Goal: Task Accomplishment & Management: Manage account settings

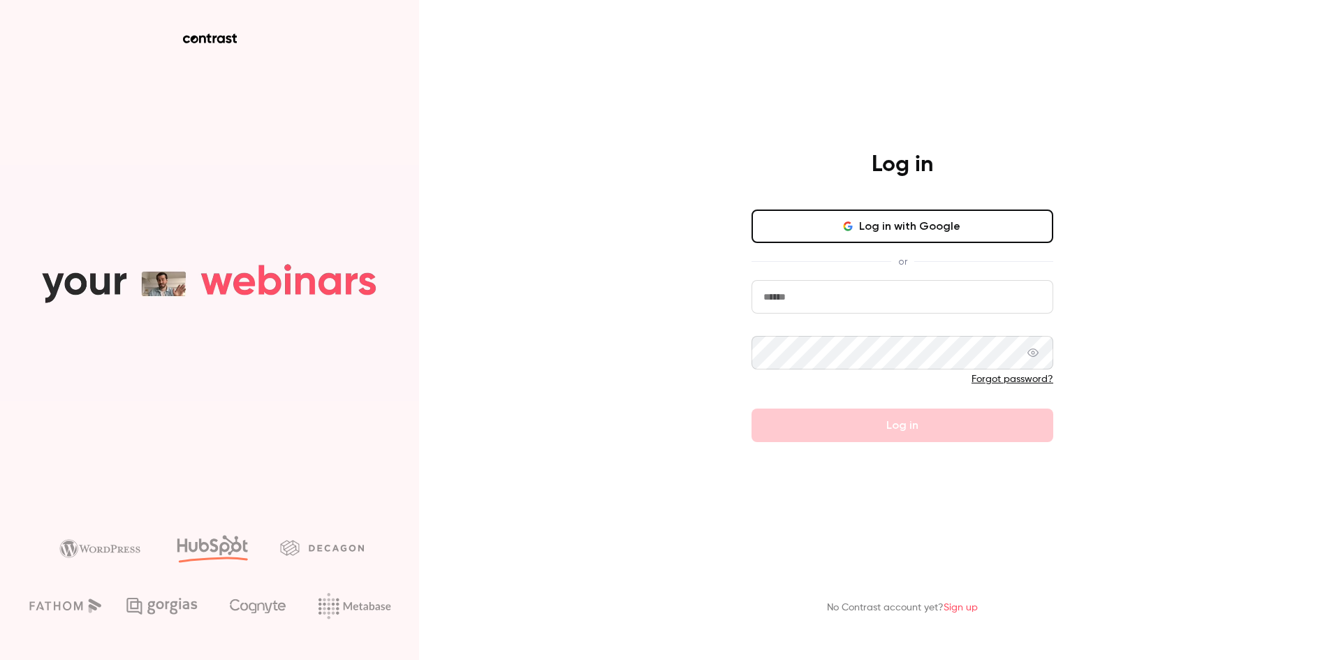
type input "**********"
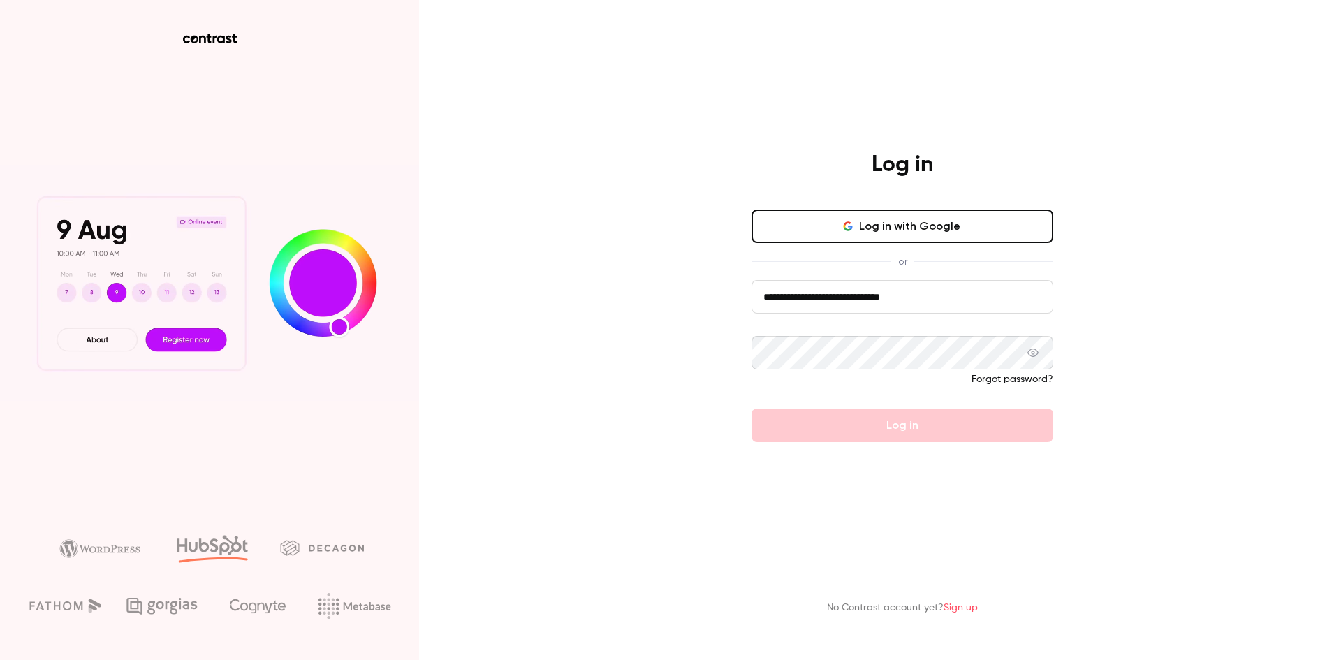
click at [902, 387] on div at bounding box center [903, 383] width 302 height 22
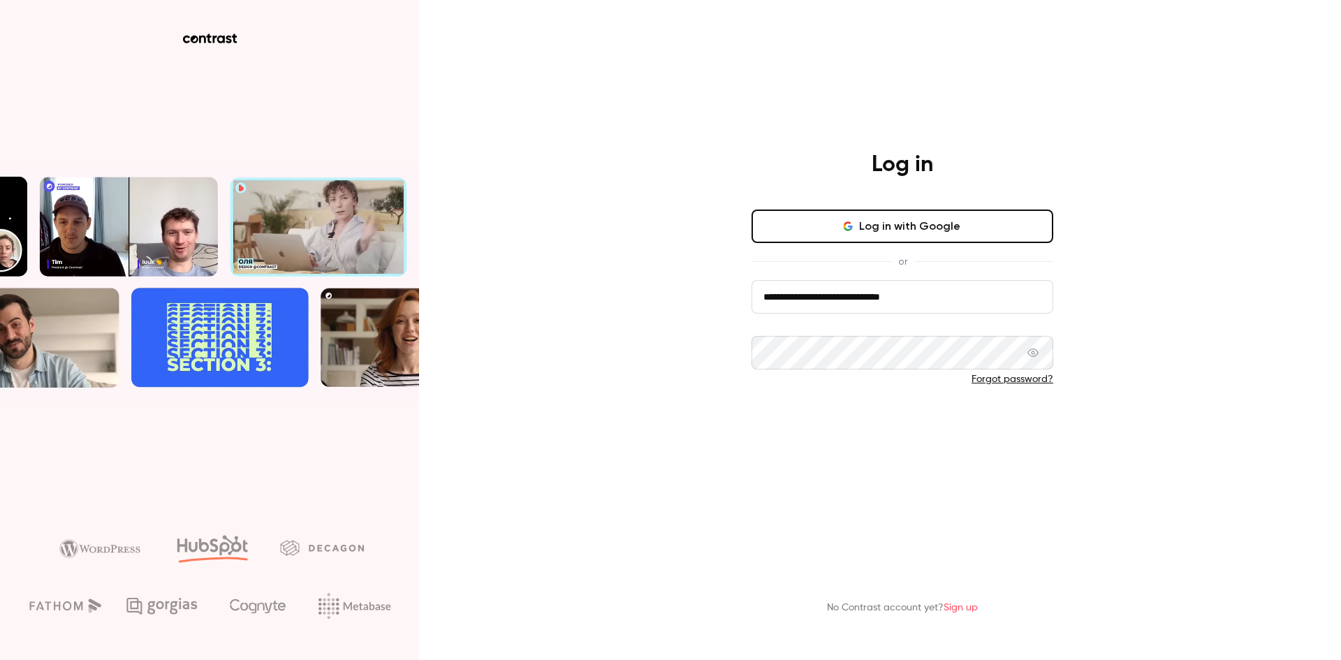
click at [911, 428] on button "Log in" at bounding box center [903, 426] width 302 height 34
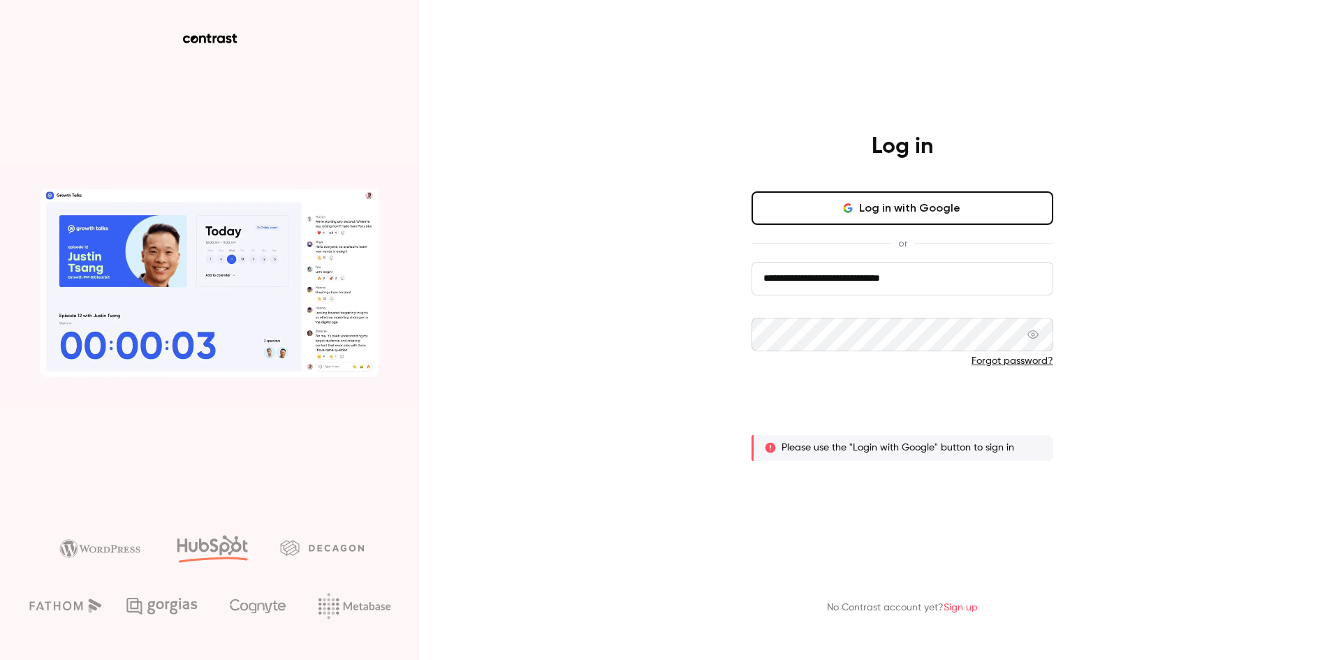
click at [902, 399] on button "Log in" at bounding box center [903, 407] width 302 height 34
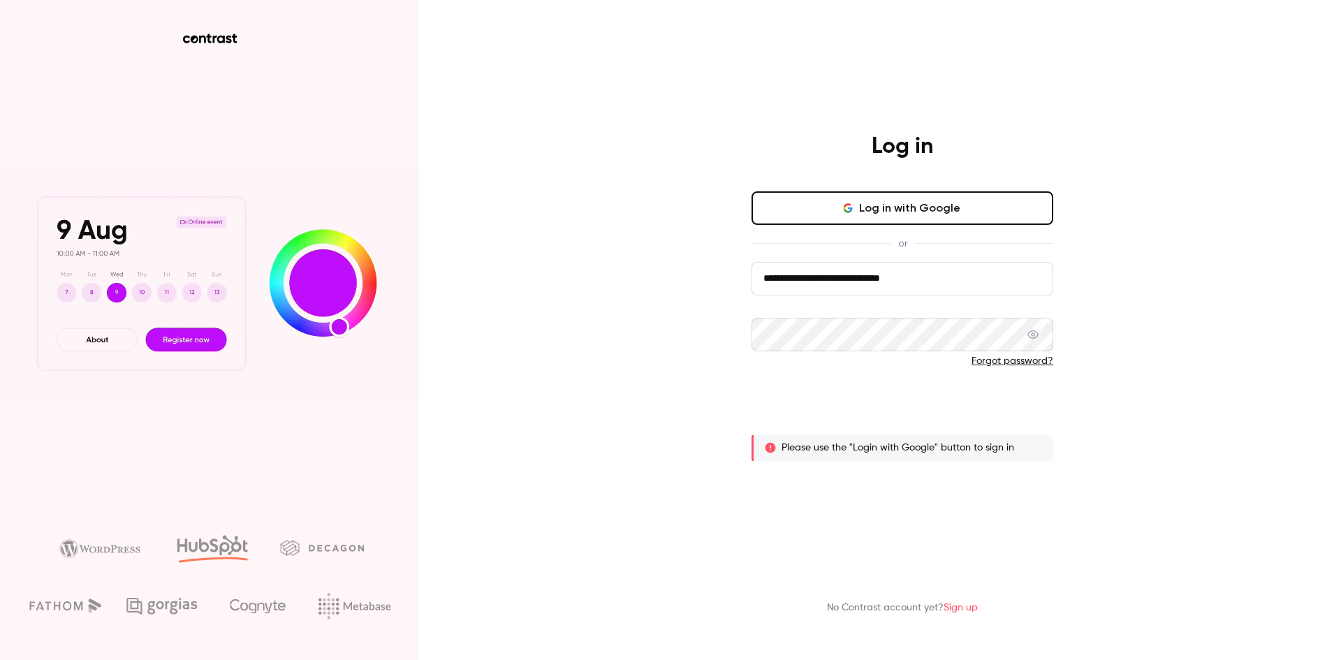
click at [903, 407] on button "Log in" at bounding box center [903, 407] width 302 height 34
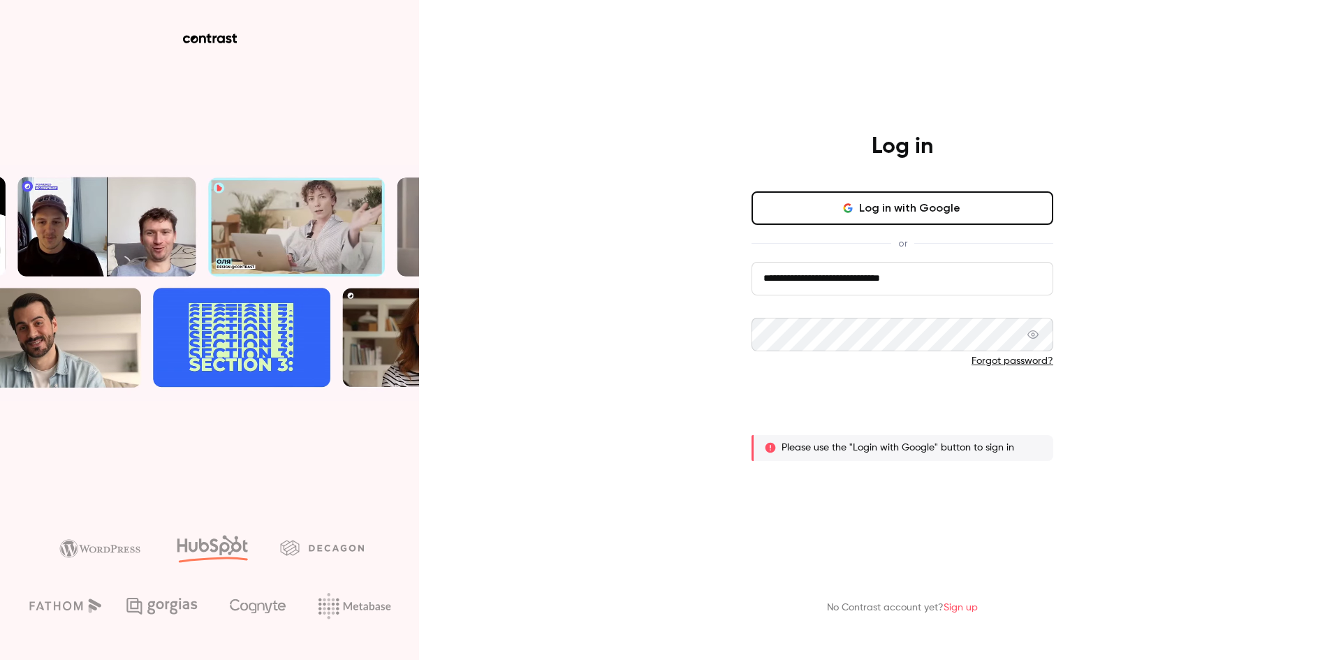
click at [915, 404] on button "Log in" at bounding box center [903, 407] width 302 height 34
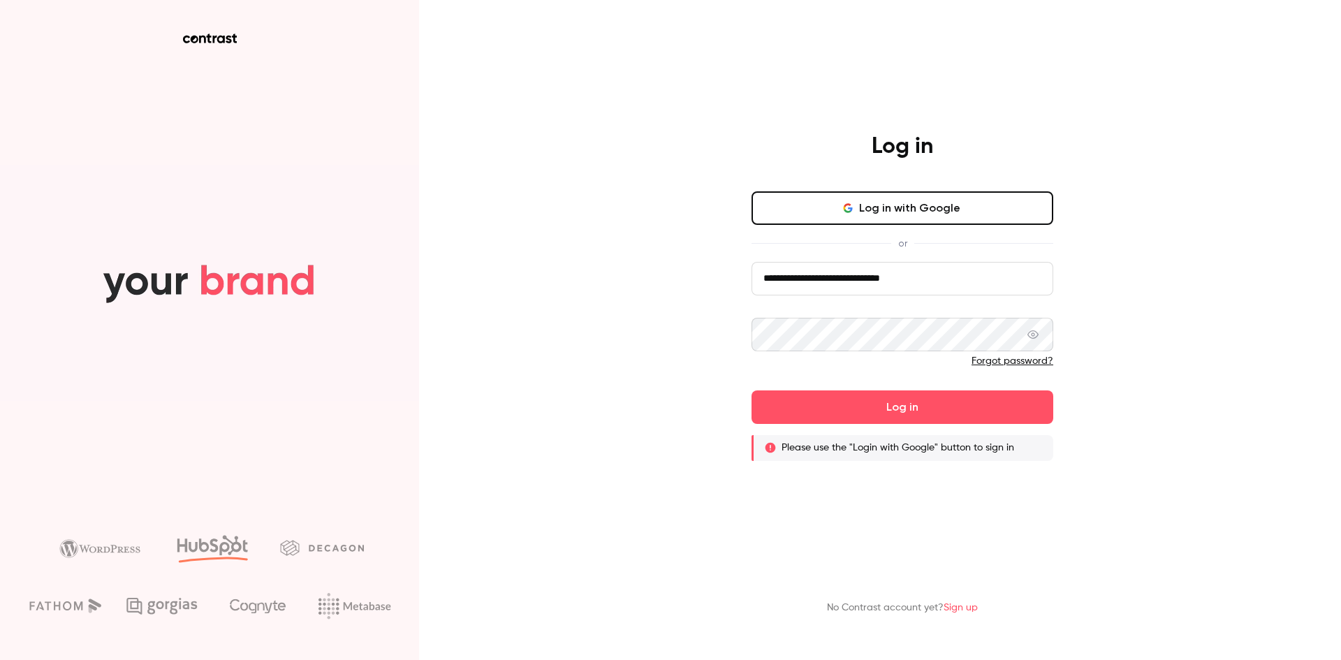
click at [899, 202] on button "Log in with Google" at bounding box center [903, 208] width 302 height 34
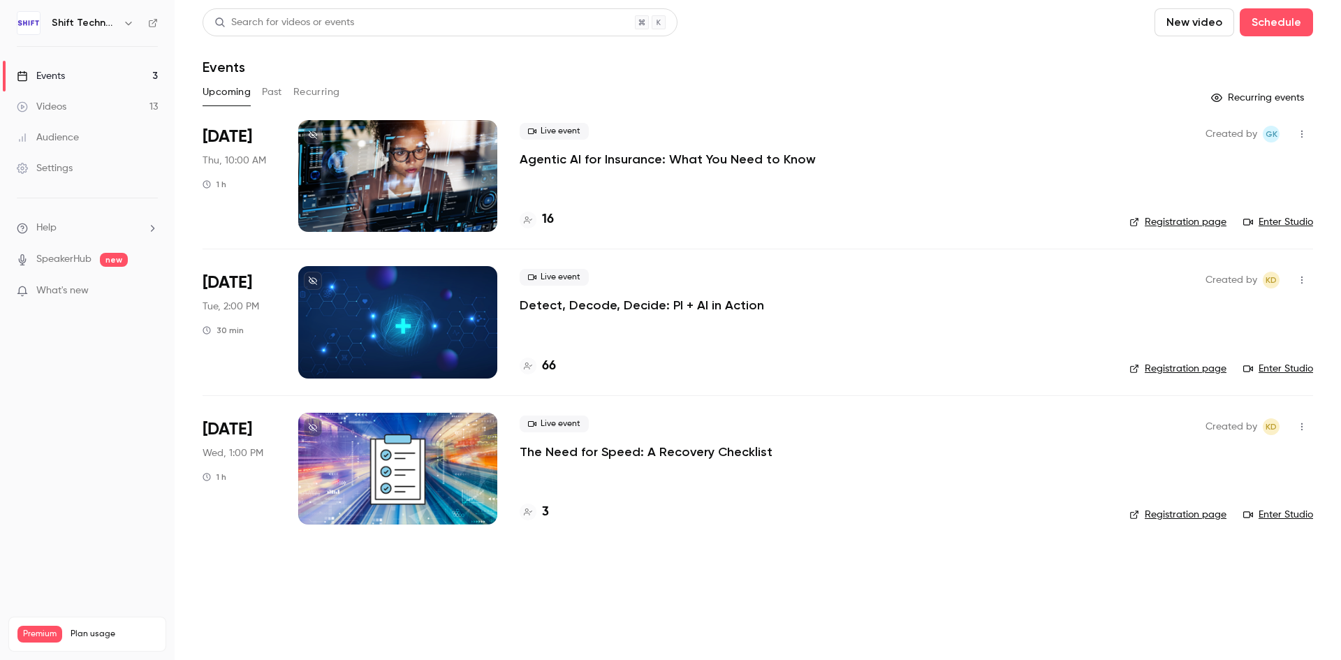
click at [626, 154] on p "Agentic AI for Insurance: What You Need to Know" at bounding box center [668, 159] width 296 height 17
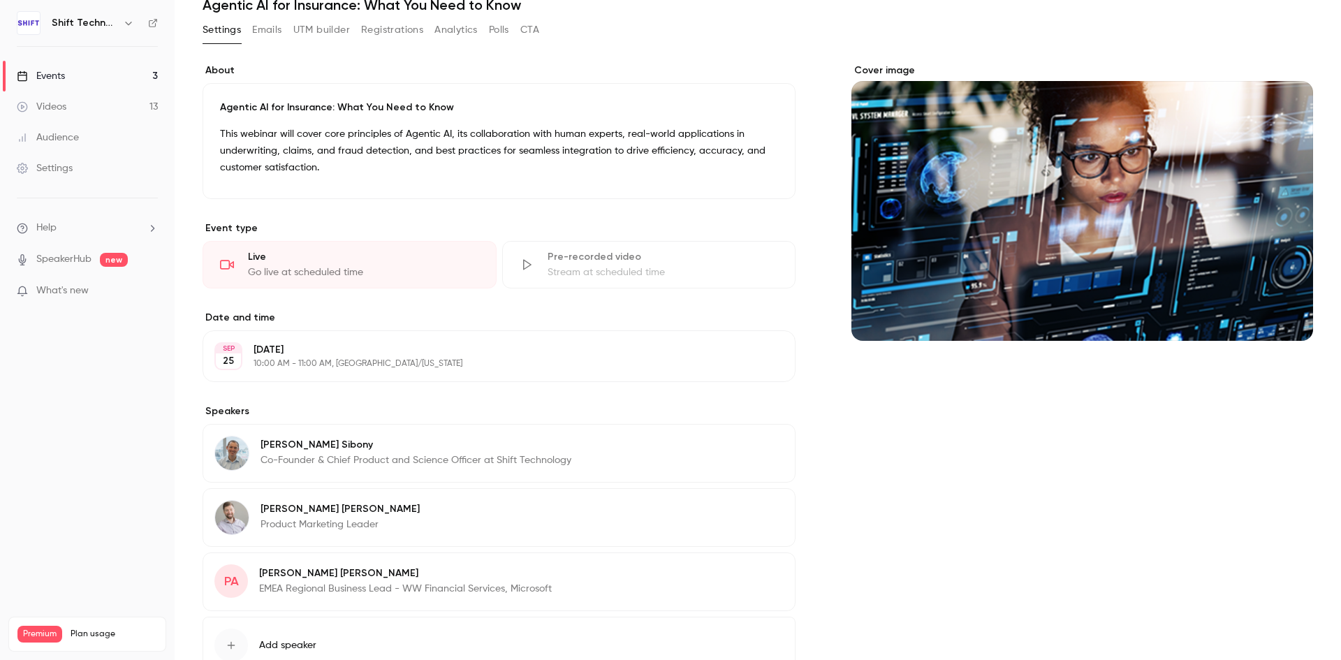
scroll to position [163, 0]
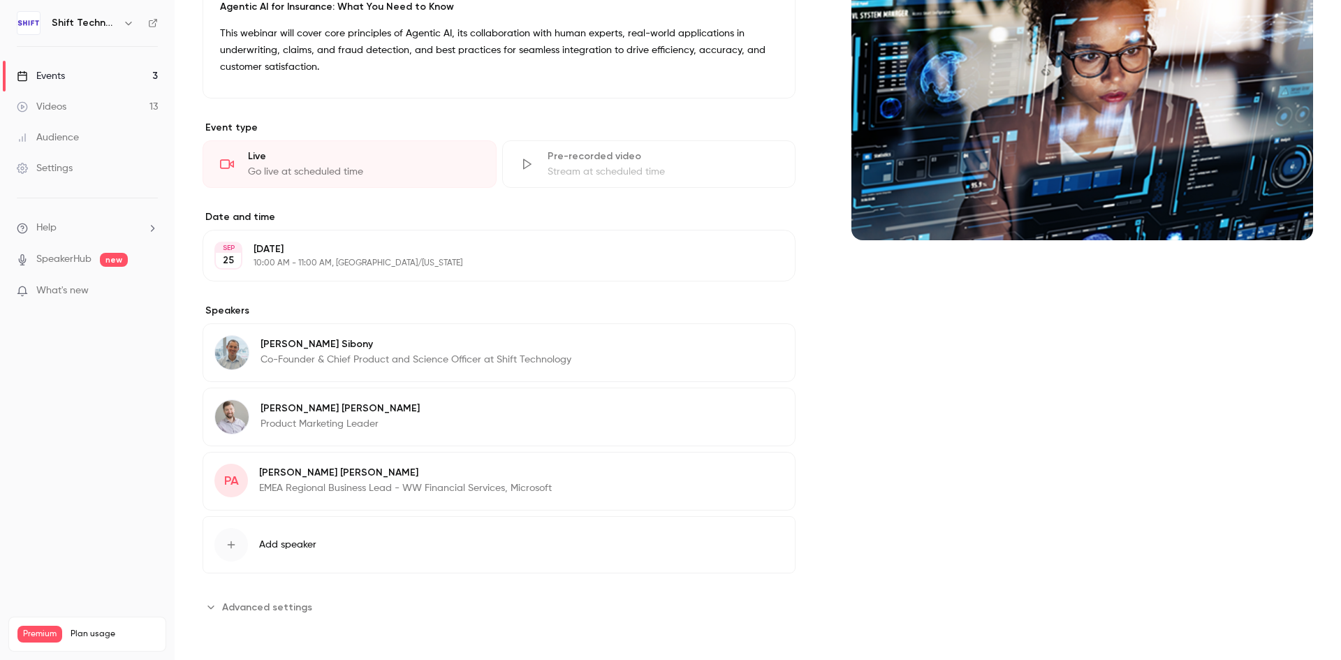
click at [753, 472] on button "Edit" at bounding box center [758, 475] width 51 height 22
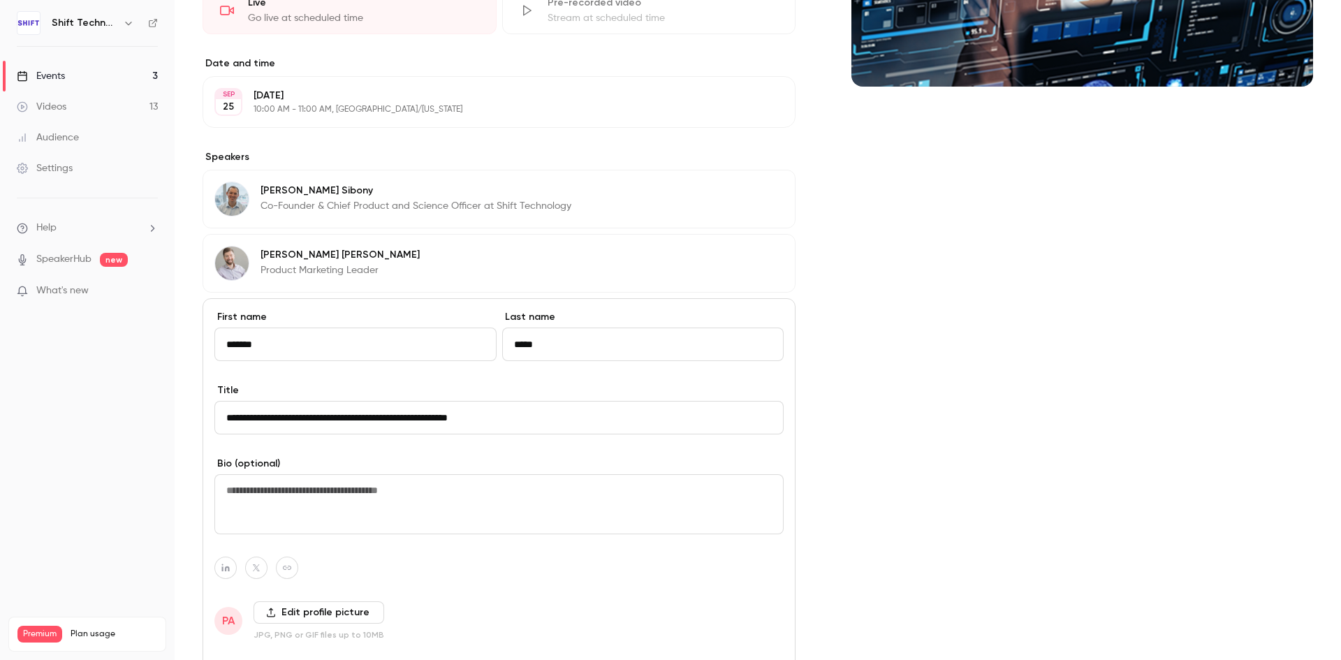
scroll to position [509, 0]
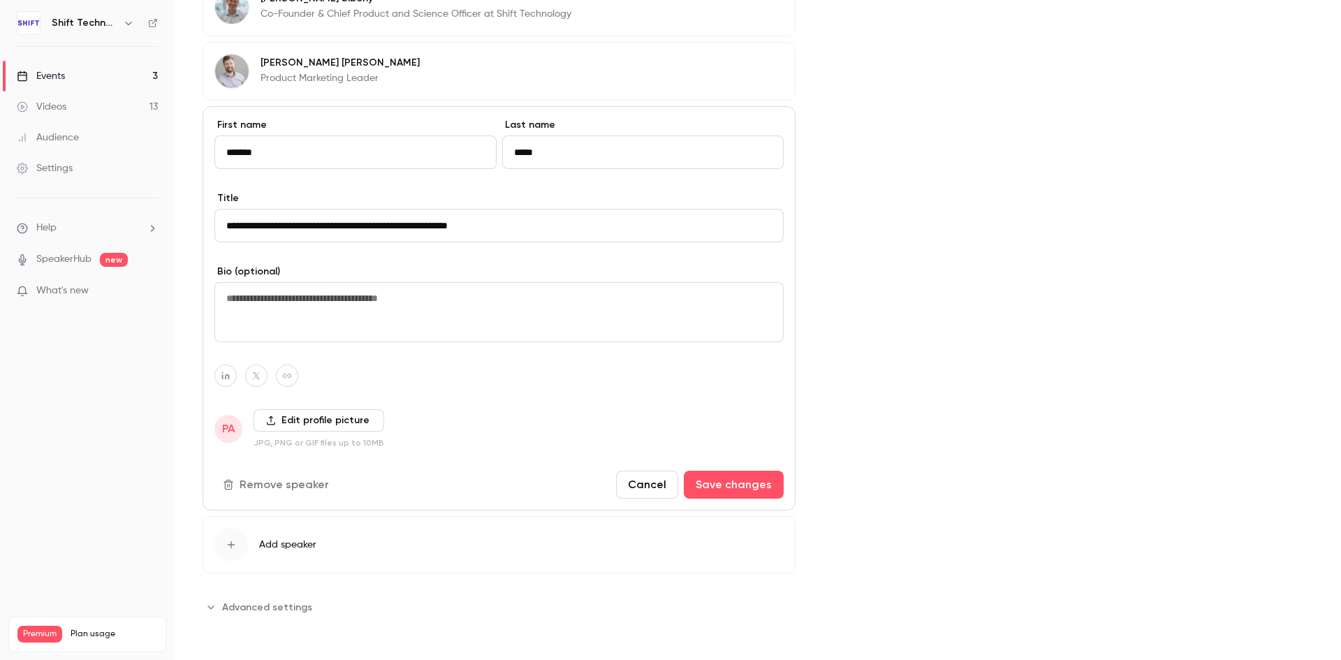
click at [286, 417] on label "Edit profile picture" at bounding box center [319, 420] width 131 height 22
click at [0, 0] on input "Edit profile picture" at bounding box center [0, 0] width 0 height 0
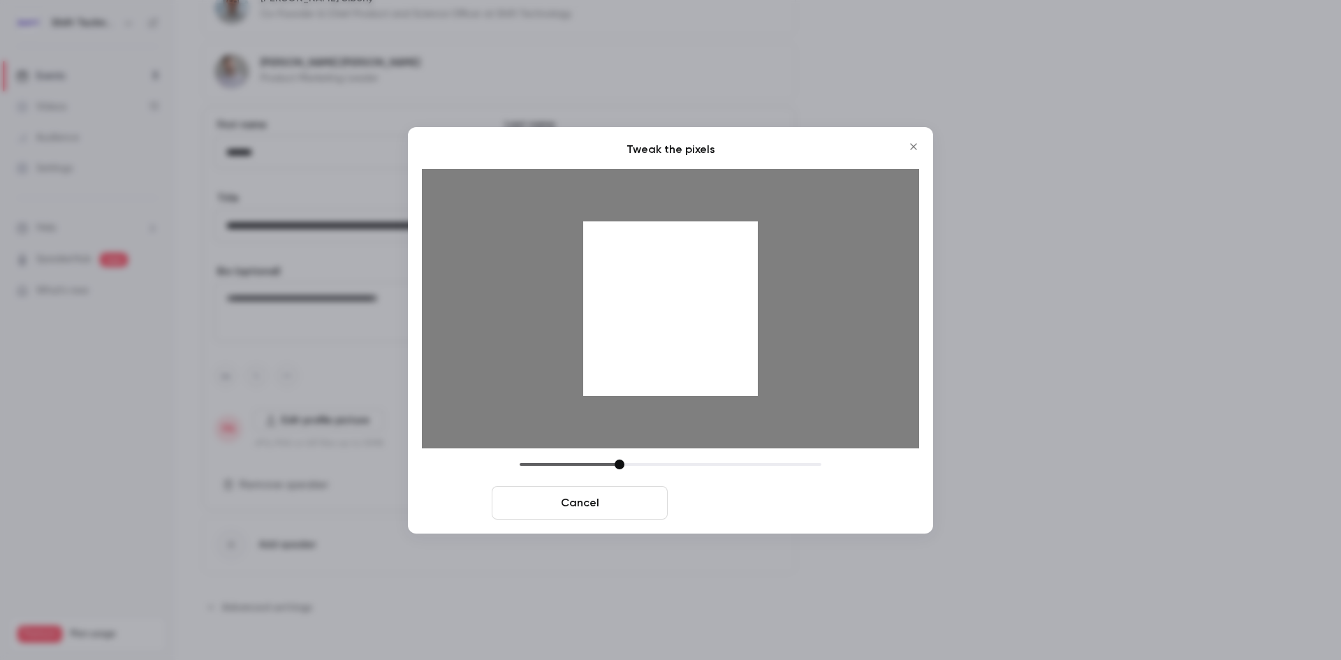
click at [761, 506] on button "Crop and save" at bounding box center [761, 503] width 176 height 34
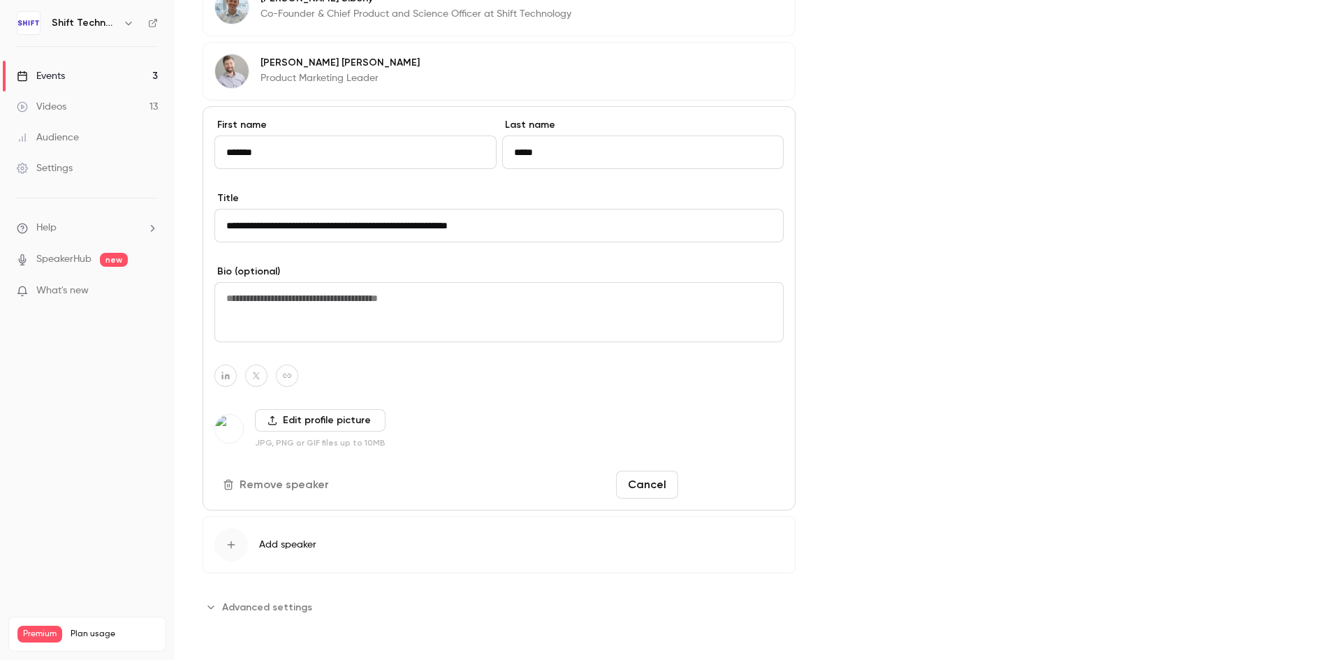
click at [719, 478] on button "Save changes" at bounding box center [734, 485] width 100 height 28
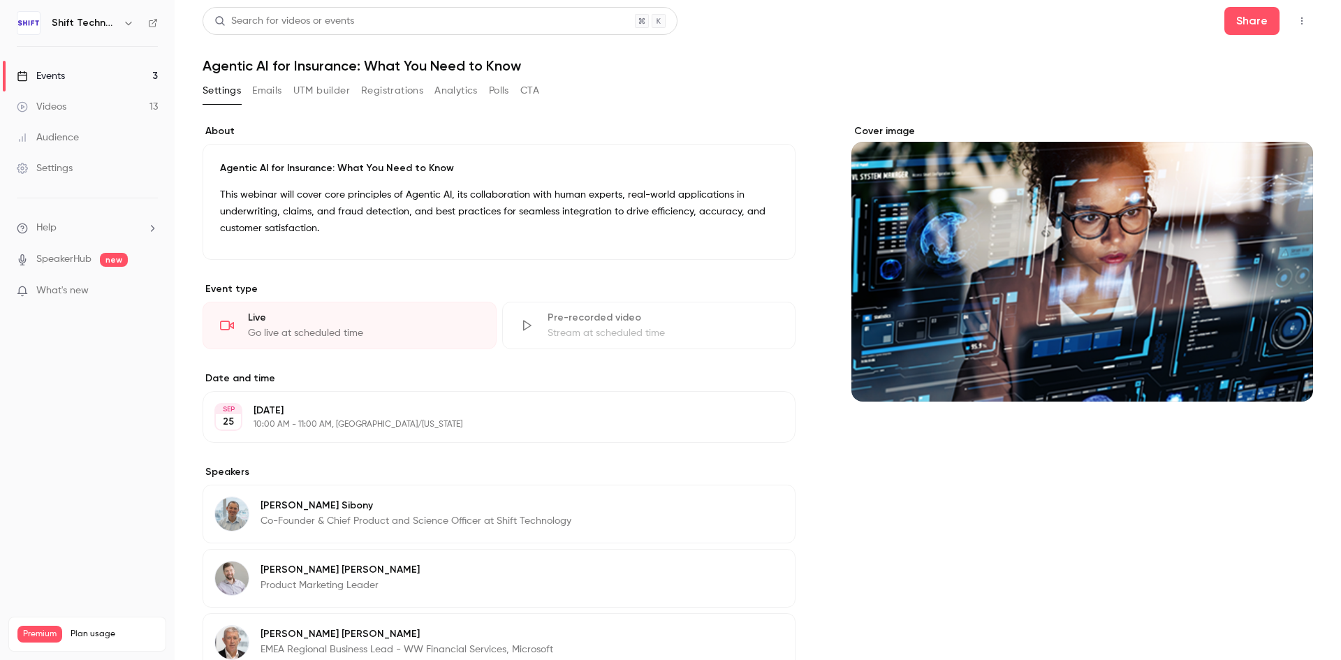
scroll to position [0, 0]
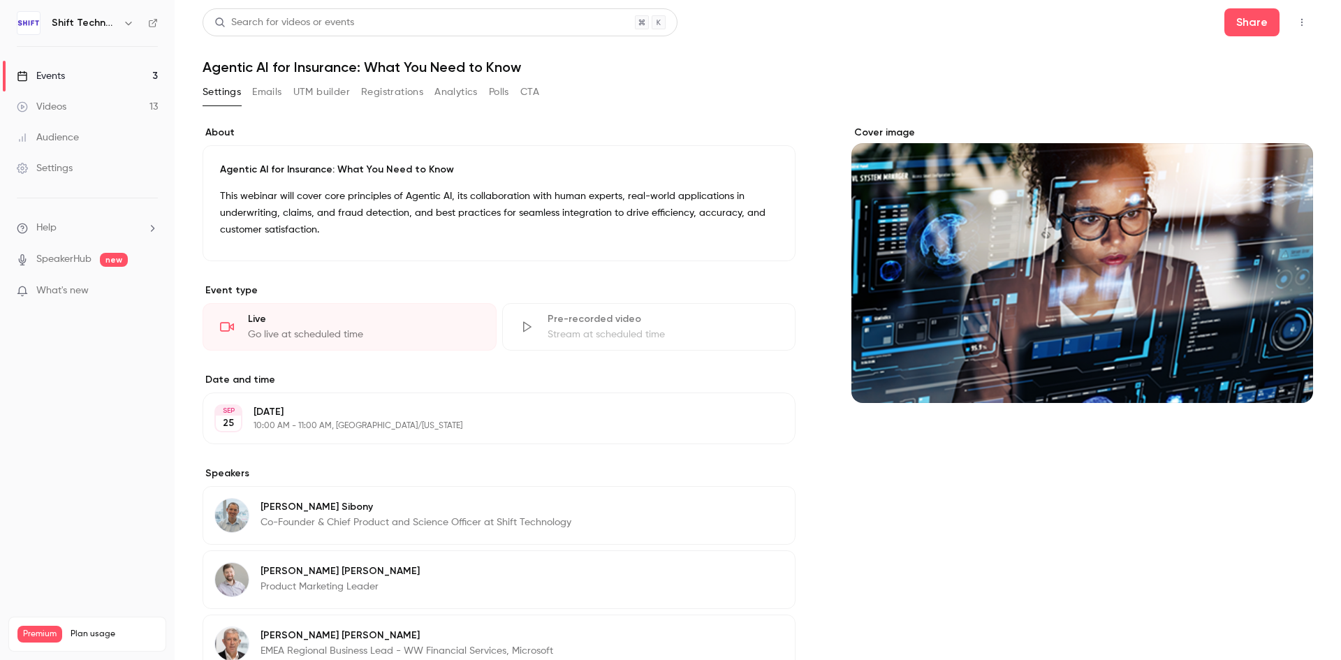
click at [405, 90] on button "Registrations" at bounding box center [392, 92] width 62 height 22
